Goal: Use online tool/utility: Utilize a website feature to perform a specific function

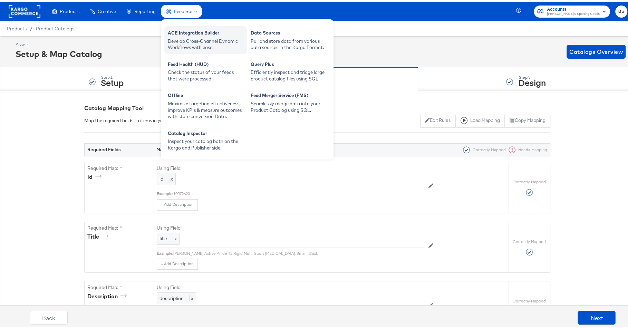
click at [190, 37] on div "Develop Cross-Channel Dynamic Workflows with ease." at bounding box center [206, 42] width 76 height 13
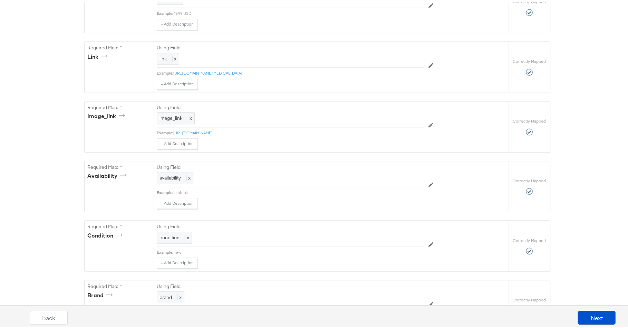
scroll to position [528, 0]
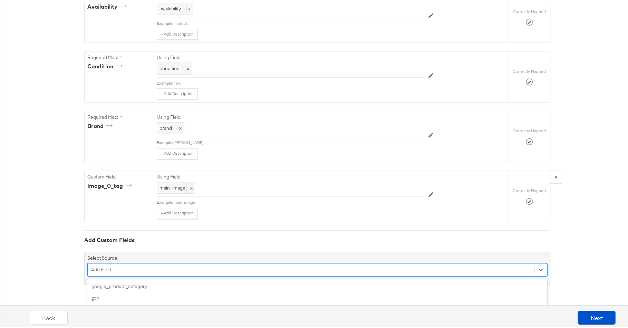
click at [127, 269] on div "option additional_image_link focused, 4 of 171. 171 results available. Use Up a…" at bounding box center [317, 267] width 460 height 13
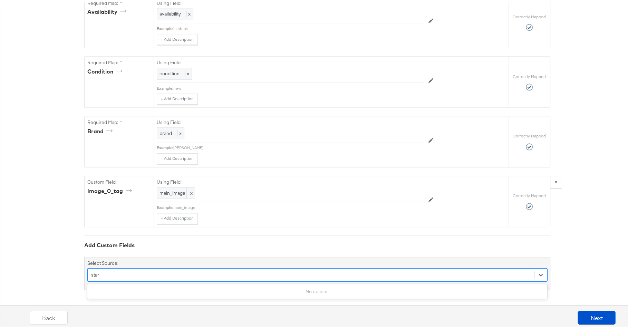
type input "star"
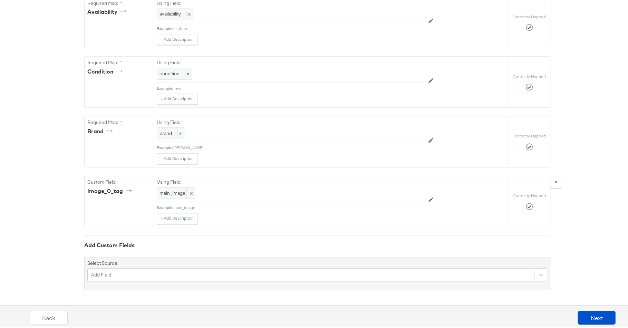
click at [116, 274] on div "Add Field" at bounding box center [317, 273] width 460 height 13
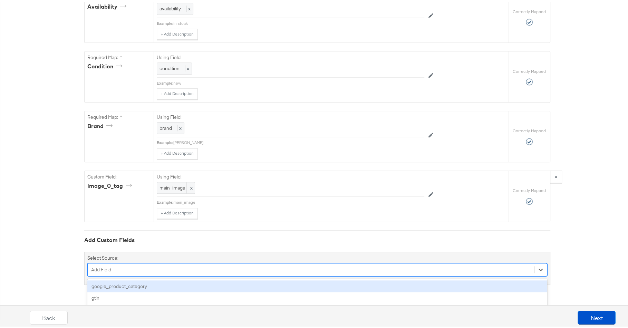
scroll to position [586, 0]
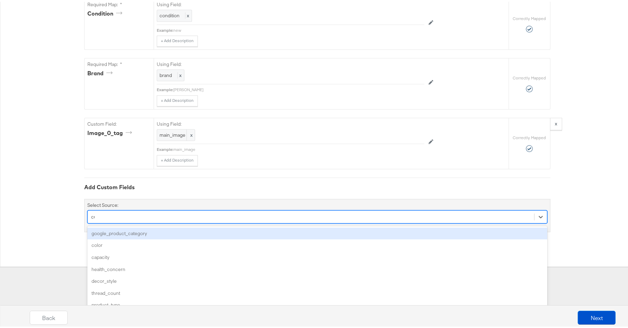
type input "cus"
click at [136, 232] on div "custom_label_0" at bounding box center [317, 232] width 460 height 12
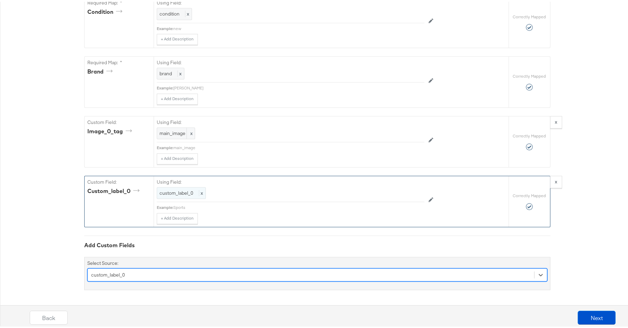
click at [181, 193] on span "custom_label_0" at bounding box center [177, 191] width 34 height 6
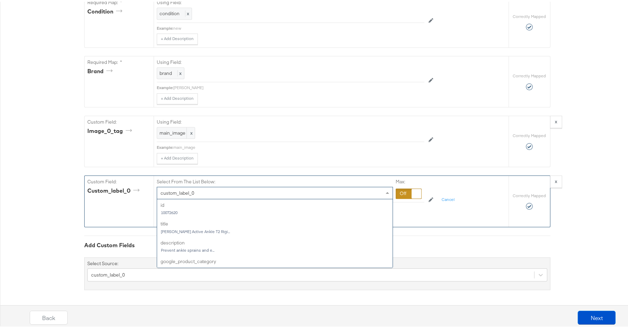
click at [216, 191] on div "custom_label_0" at bounding box center [274, 191] width 235 height 12
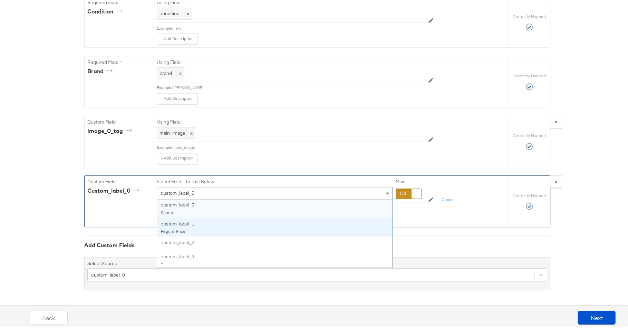
scroll to position [585, 0]
